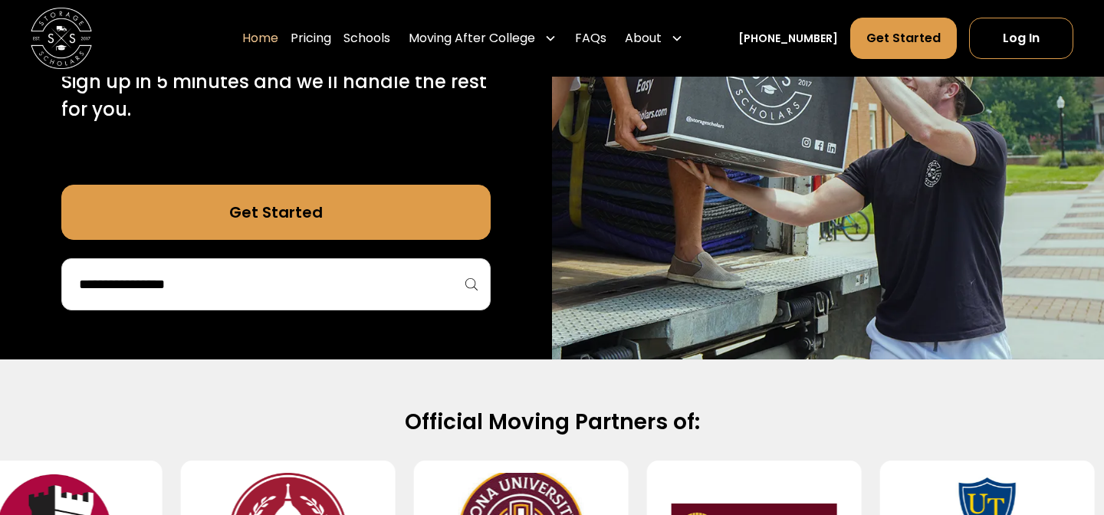
scroll to position [346, 0]
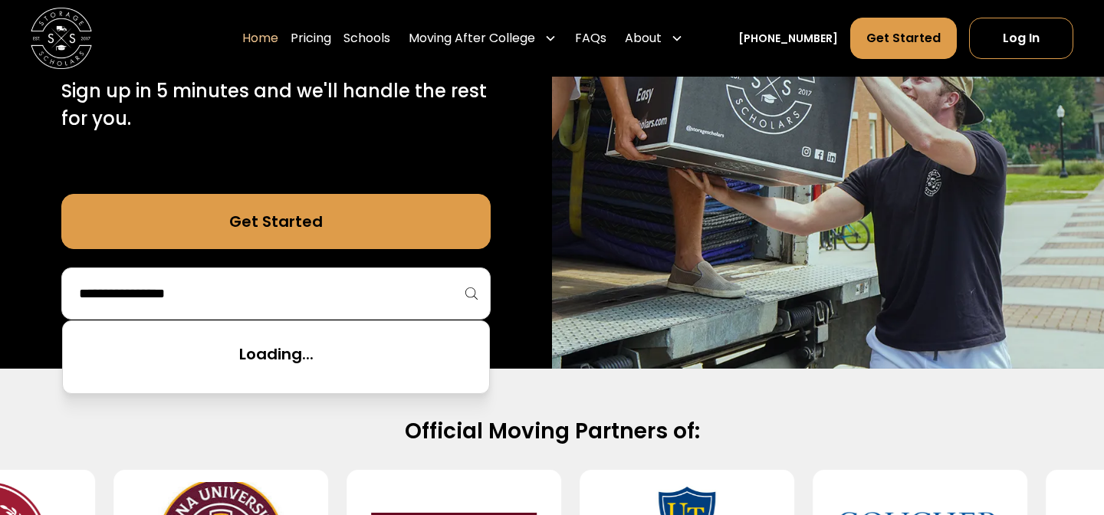
click at [304, 292] on input "search" at bounding box center [275, 294] width 397 height 26
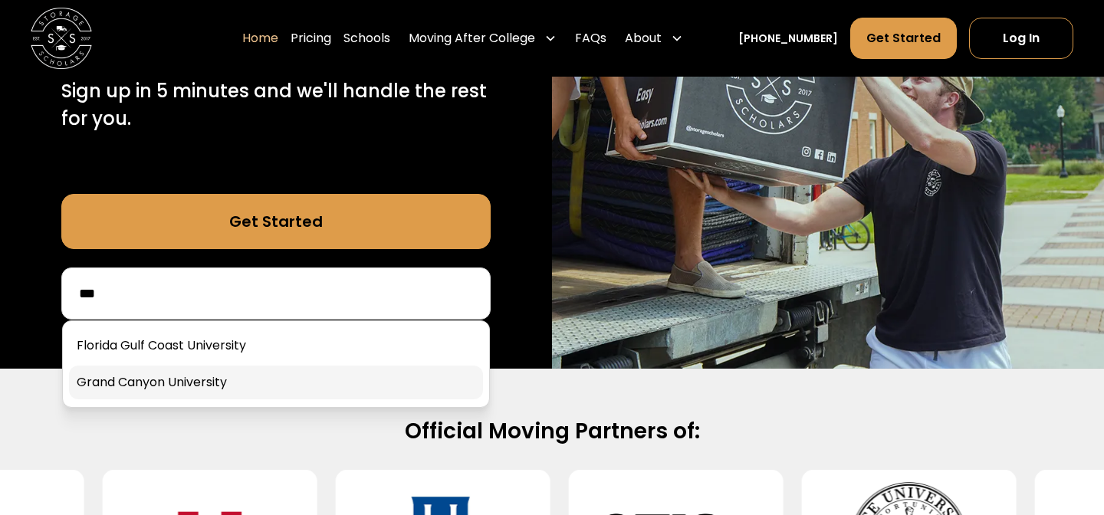
type input "***"
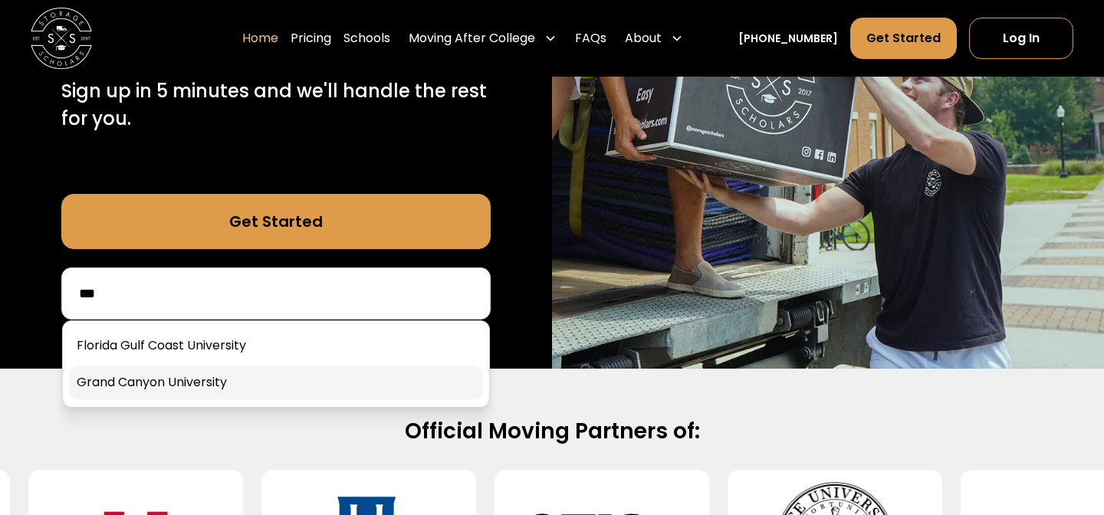
click at [225, 380] on link at bounding box center [276, 383] width 414 height 34
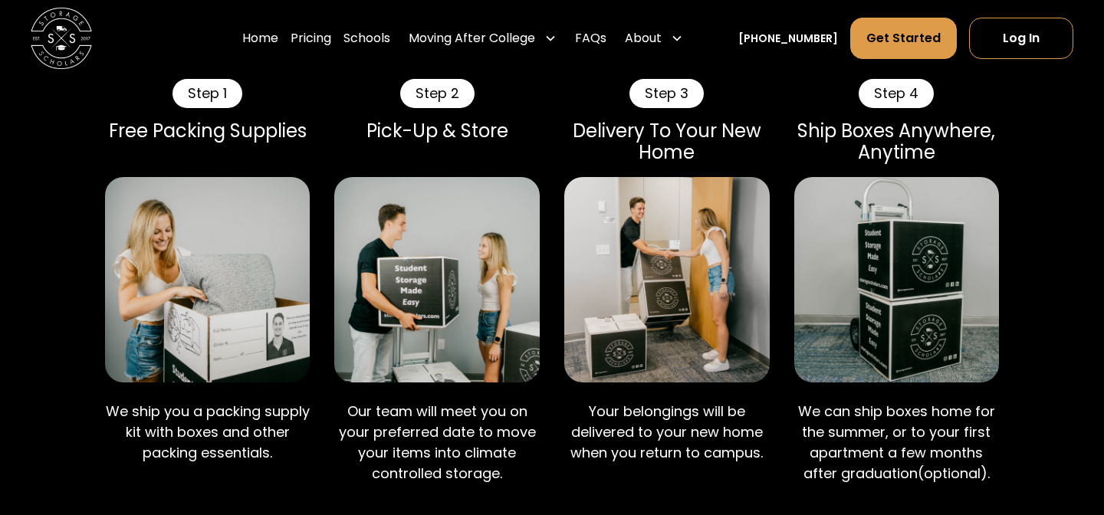
scroll to position [1341, 0]
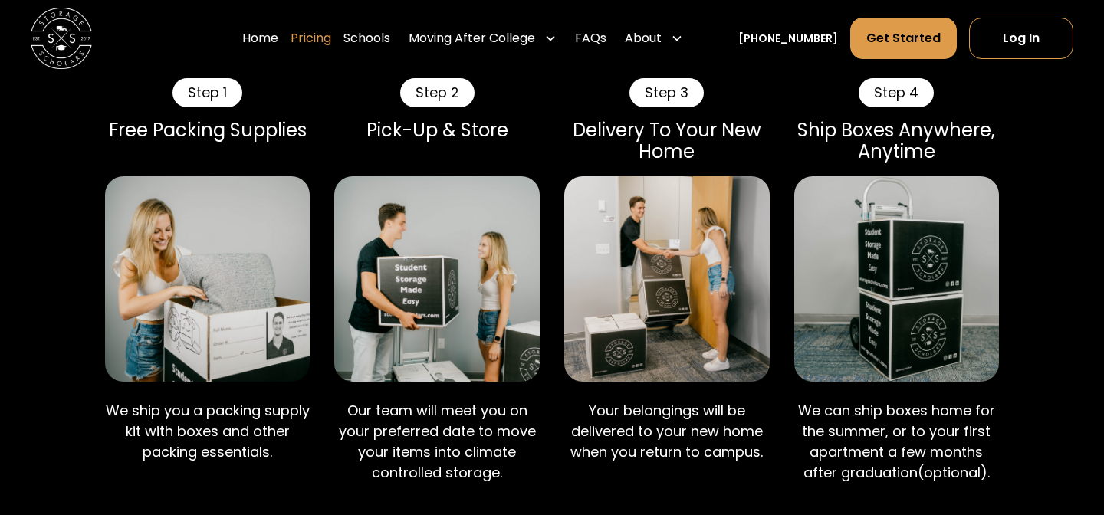
click at [331, 41] on link "Pricing" at bounding box center [311, 38] width 41 height 43
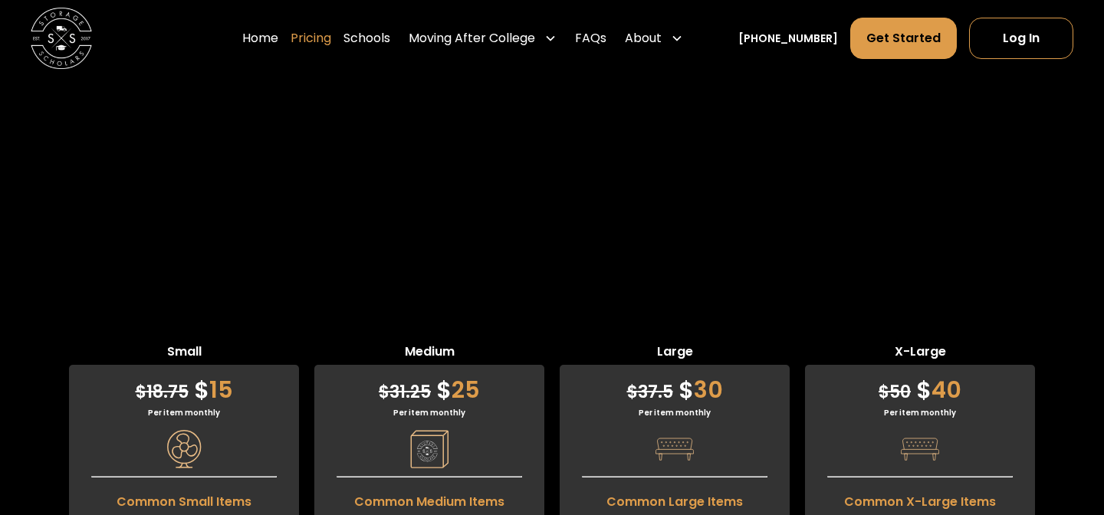
scroll to position [4575, 0]
